Goal: Complete application form

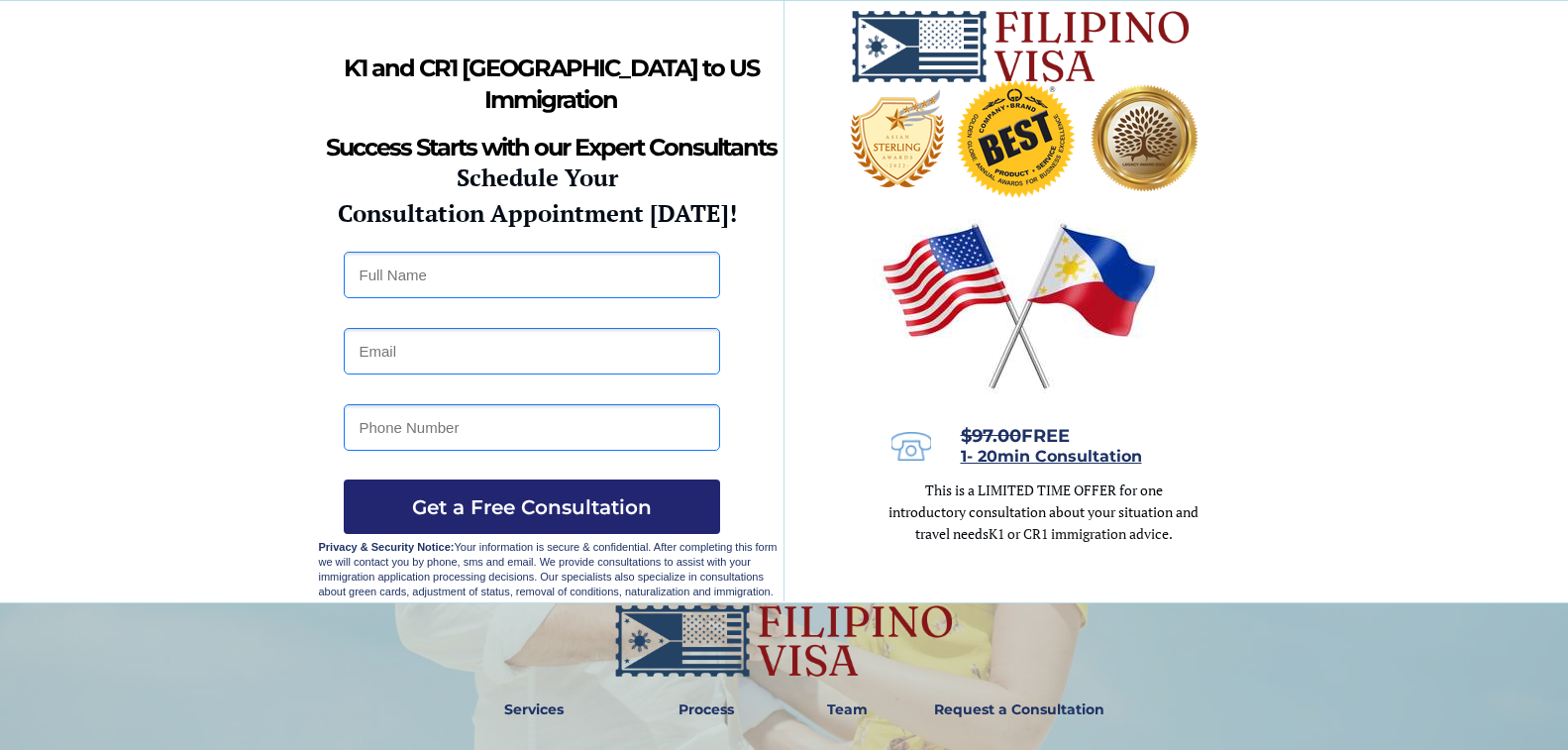
click at [403, 272] on input "text" at bounding box center [532, 275] width 376 height 47
type input "LANIE JASIS"
click at [374, 350] on input "email" at bounding box center [532, 351] width 376 height 47
type input "L"
type input "LANIEBARTOLAZOBRADLEY@GMAIL.COM"
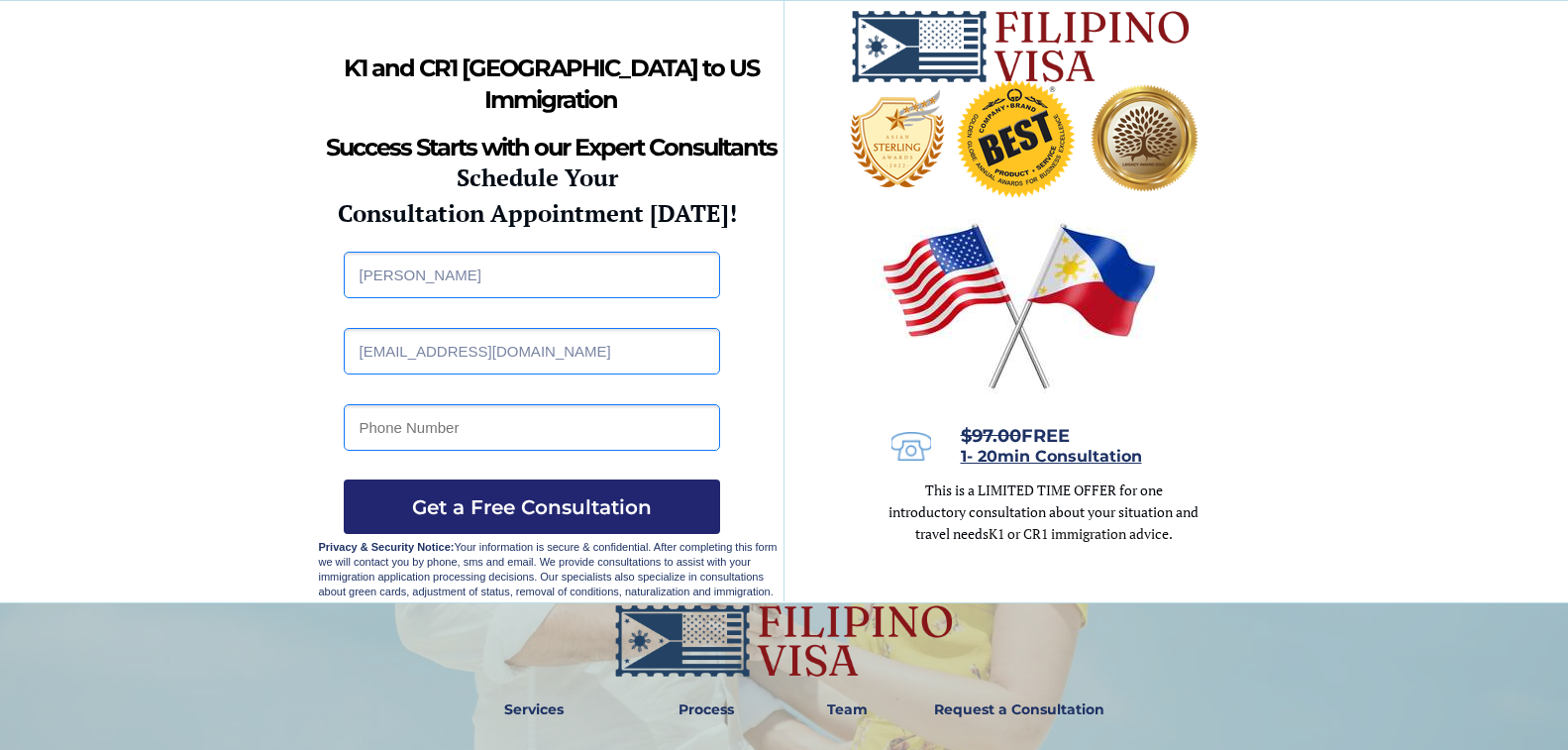
click at [561, 424] on input "tel" at bounding box center [532, 427] width 376 height 47
type input "09702513804"
click at [532, 512] on span "Get a Free Consultation" at bounding box center [532, 507] width 376 height 24
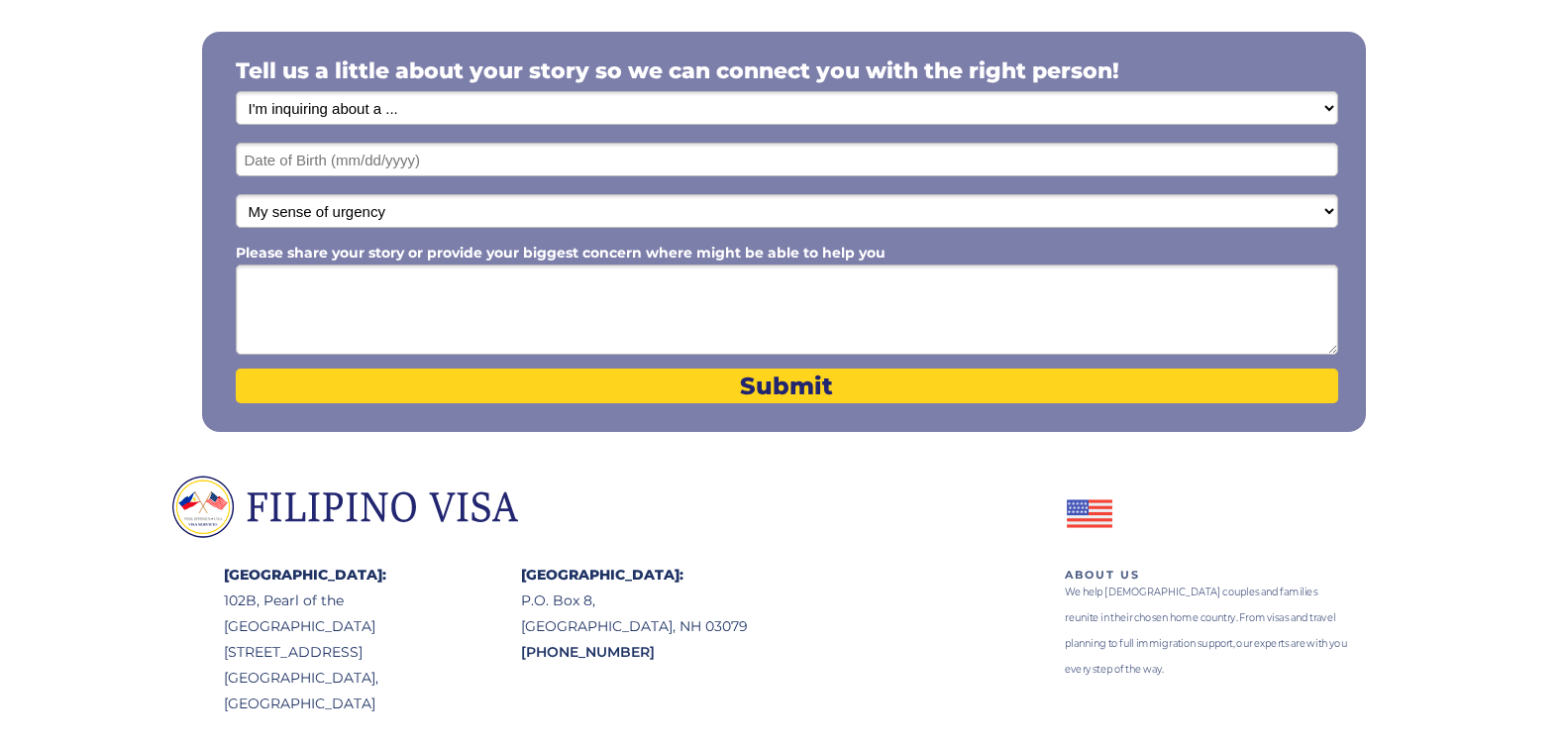
scroll to position [297, 0]
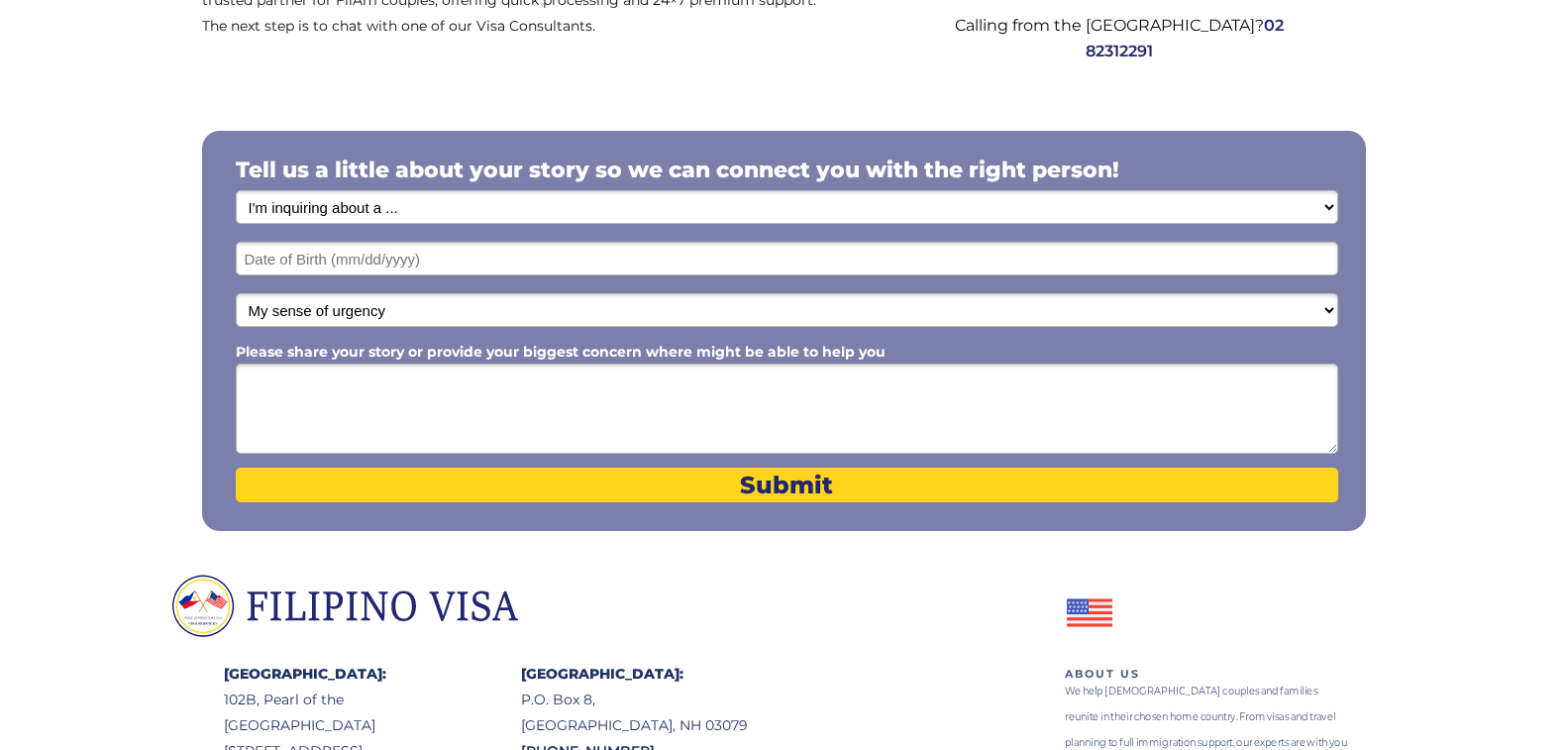
click at [1318, 199] on select "I'm inquiring about a ... I don't know or other services Retirement Visa for Th…" at bounding box center [787, 207] width 1102 height 34
select select "1795"
click at [236, 190] on select "I'm inquiring about a ... I don't know or other services Retirement Visa for Th…" at bounding box center [787, 207] width 1102 height 34
click at [490, 256] on input "text" at bounding box center [787, 259] width 1102 height 34
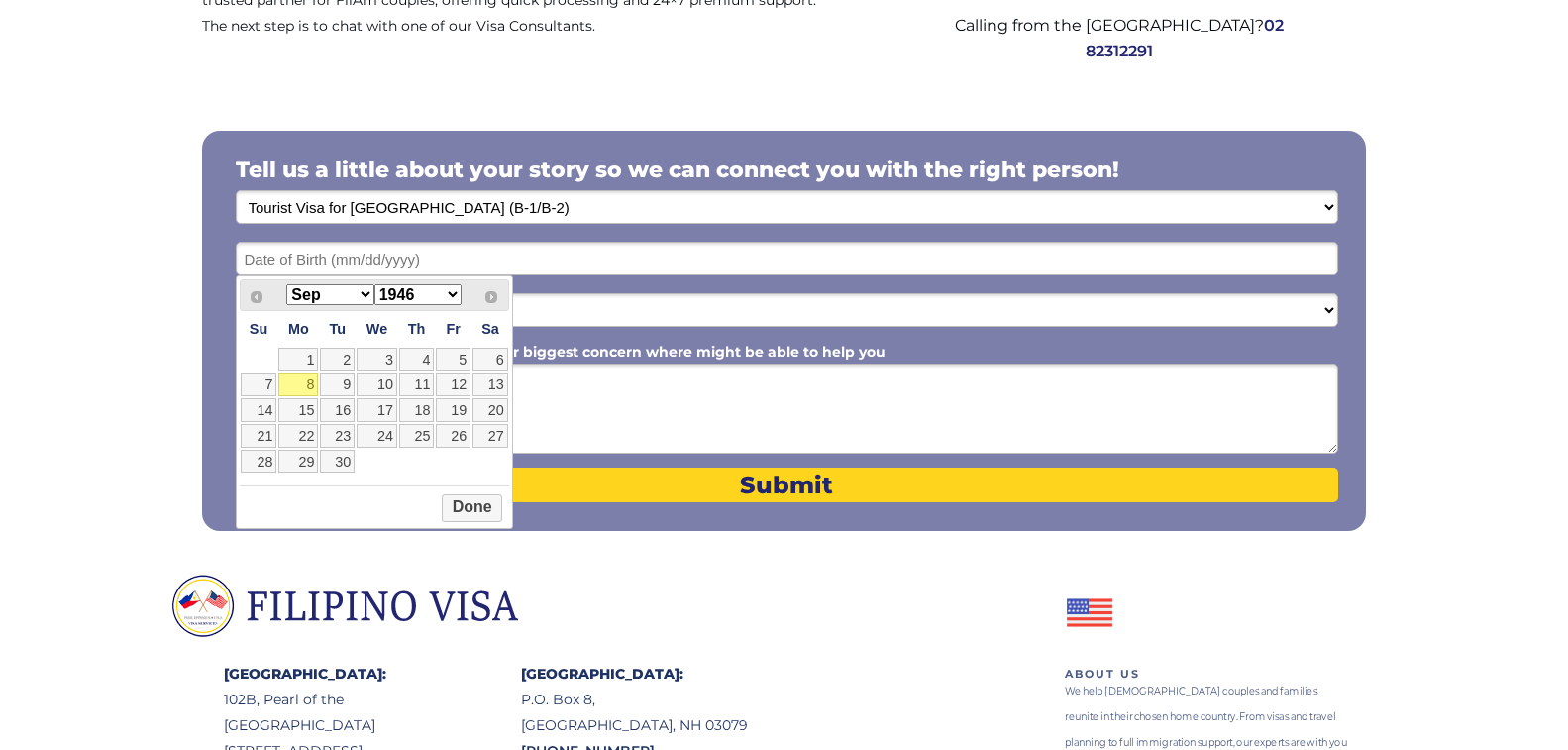
click at [365, 296] on select "Jan Feb Mar Apr May Jun Jul Aug Sep Oct Nov Dec" at bounding box center [330, 294] width 88 height 21
click at [452, 293] on select "1946 1947 1948 1949 1950 1951 1952 1953 1954 1955 1956 1957 1958 1959 1960 1961…" at bounding box center [418, 294] width 88 height 21
click at [479, 501] on button "Done" at bounding box center [472, 508] width 61 height 28
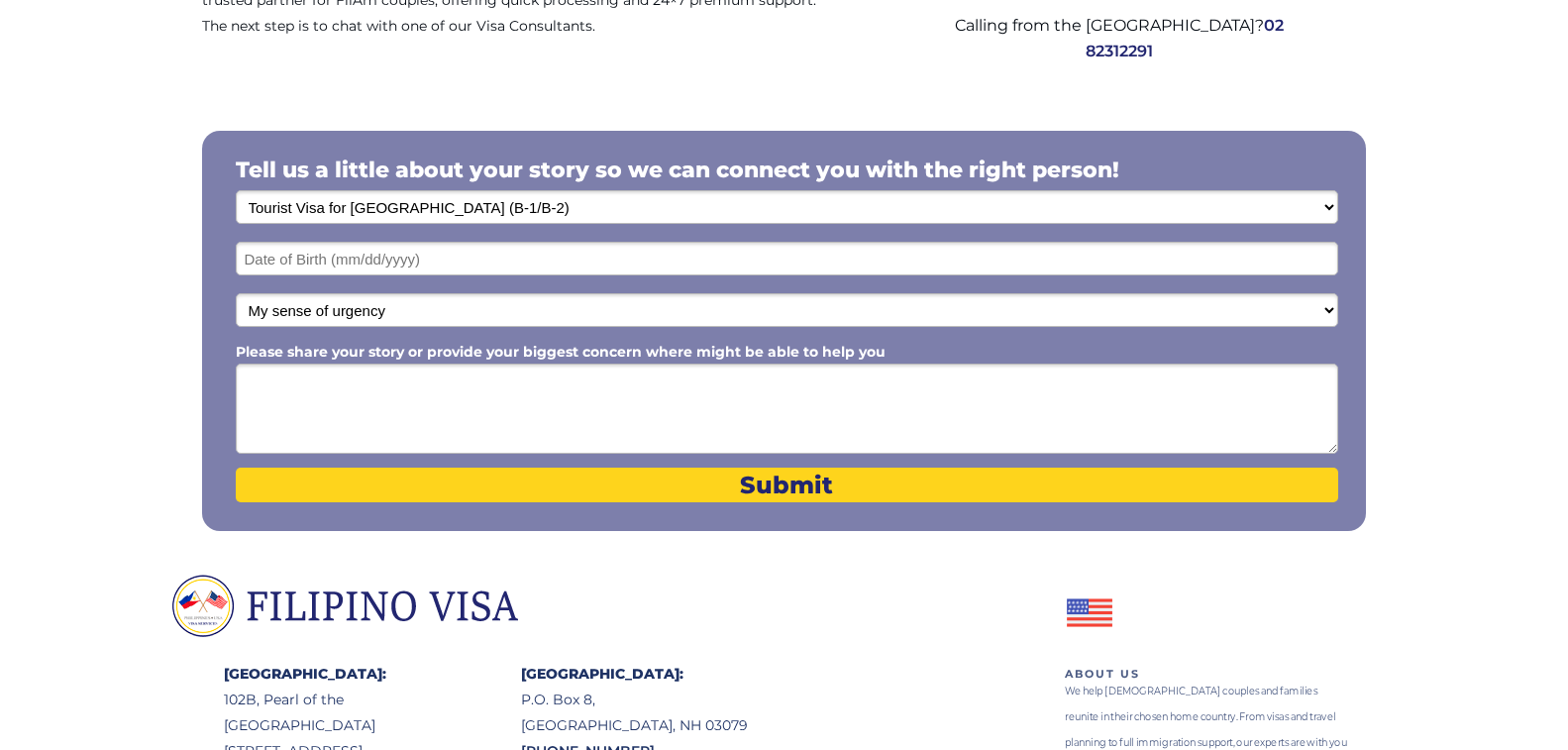
click at [476, 301] on select "My sense of urgency Low Priority - I'm just looking Medium High Priority - I ne…" at bounding box center [787, 310] width 1102 height 34
select select "1803"
click at [236, 293] on select "My sense of urgency Low Priority - I'm just looking Medium High Priority - I ne…" at bounding box center [787, 310] width 1102 height 34
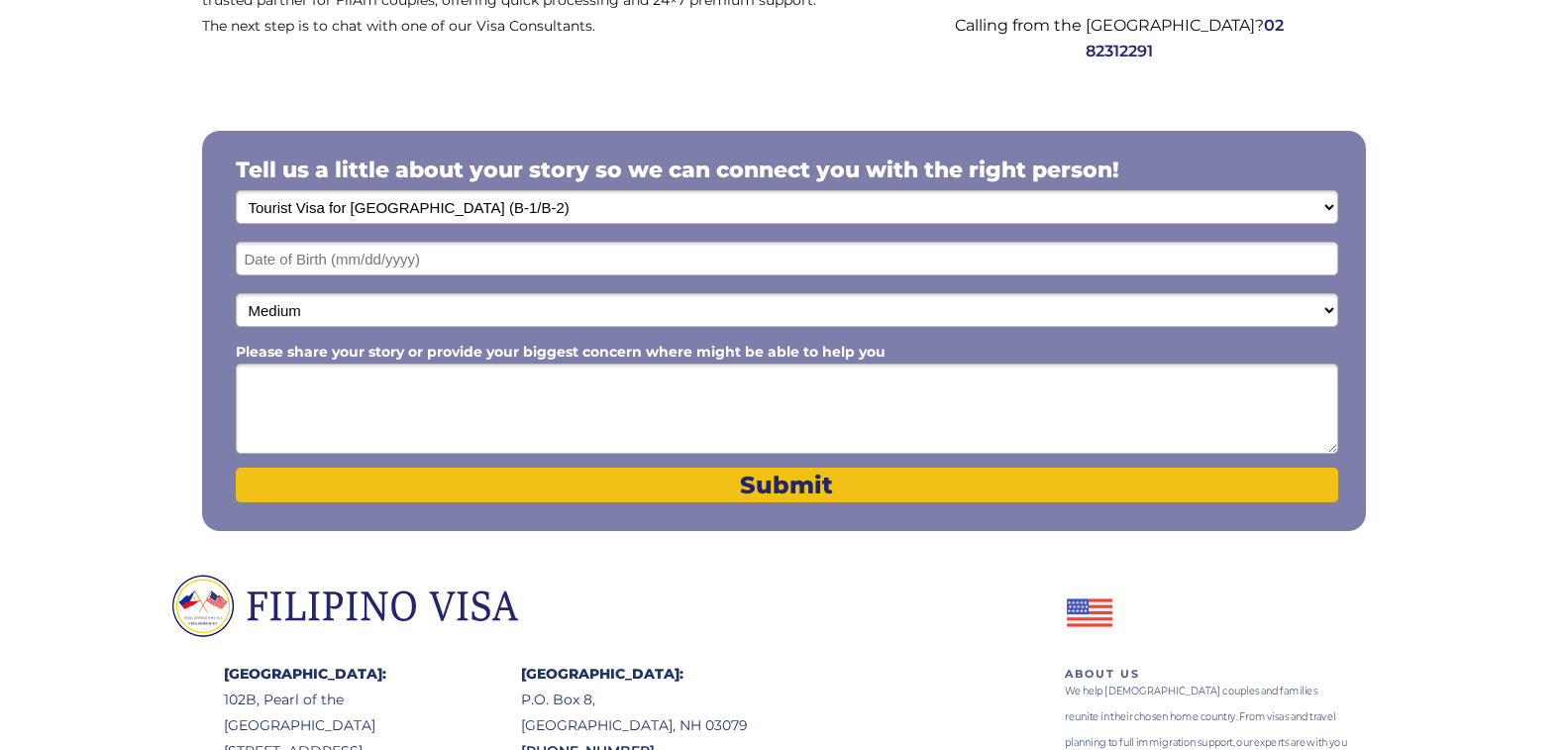
click at [765, 479] on span "Submit" at bounding box center [787, 484] width 1102 height 29
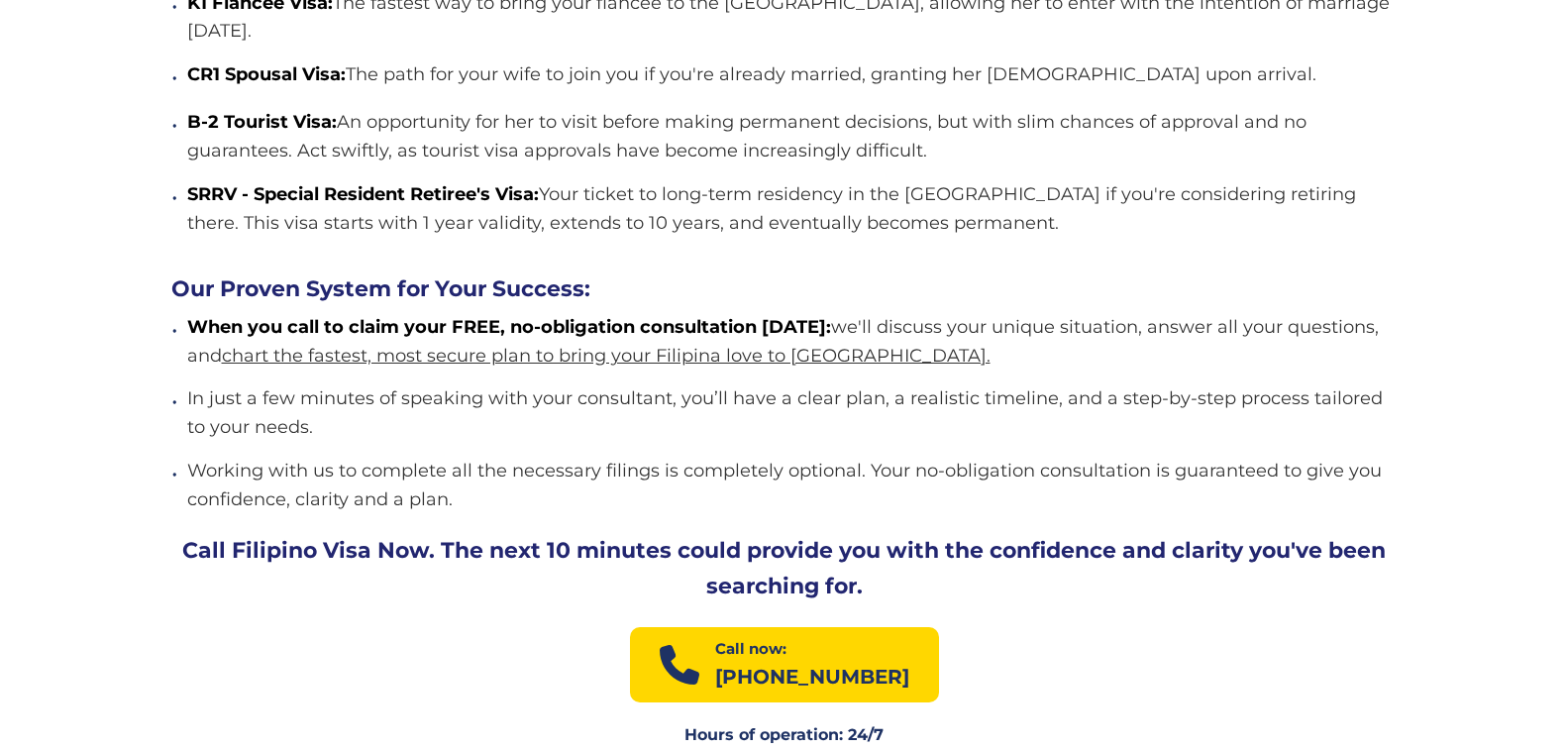
scroll to position [1924, 0]
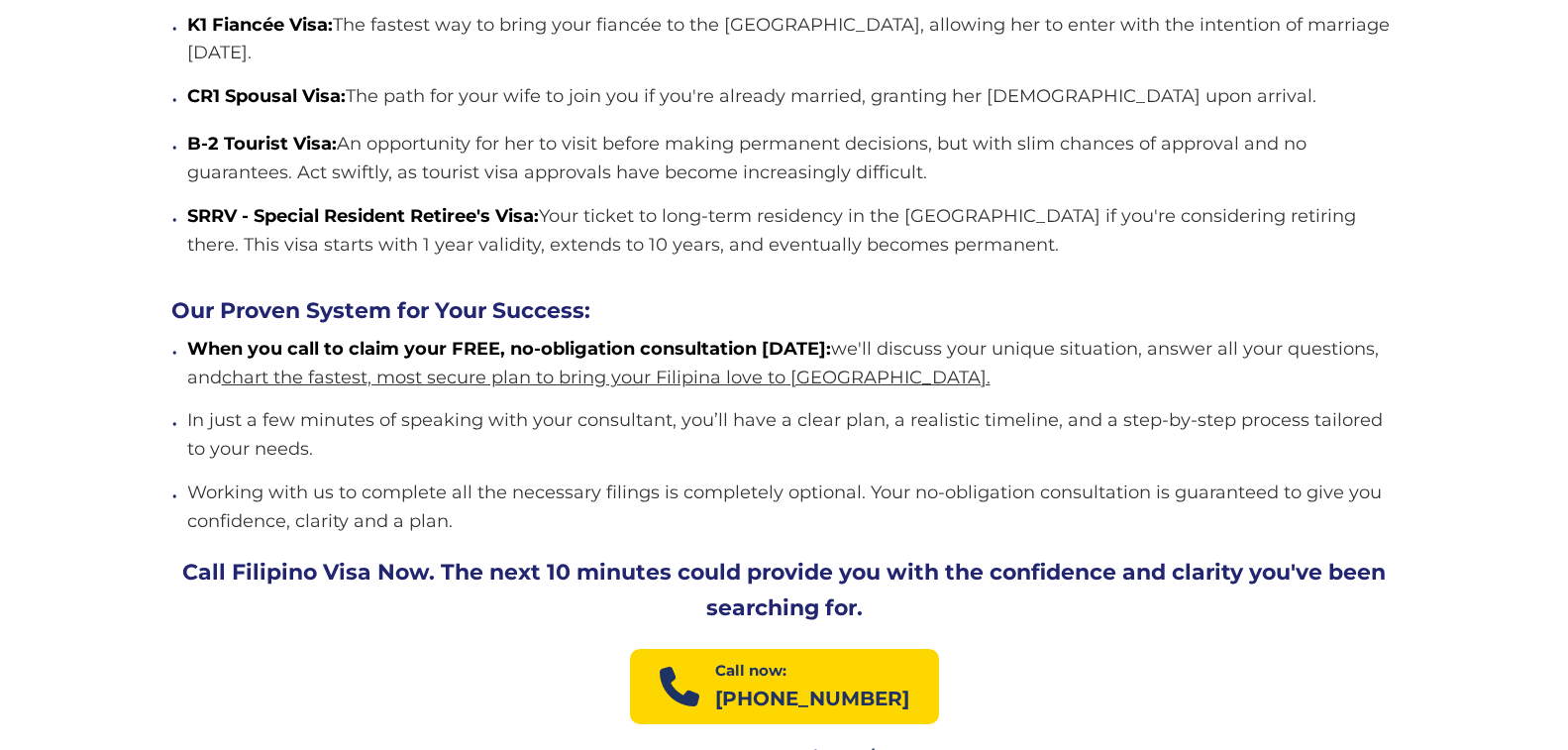
click at [1231, 202] on p "SRRV - Special Resident Retiree's Visa: Your ticket to long-term residency in t…" at bounding box center [792, 231] width 1211 height 58
